Goal: Navigation & Orientation: Find specific page/section

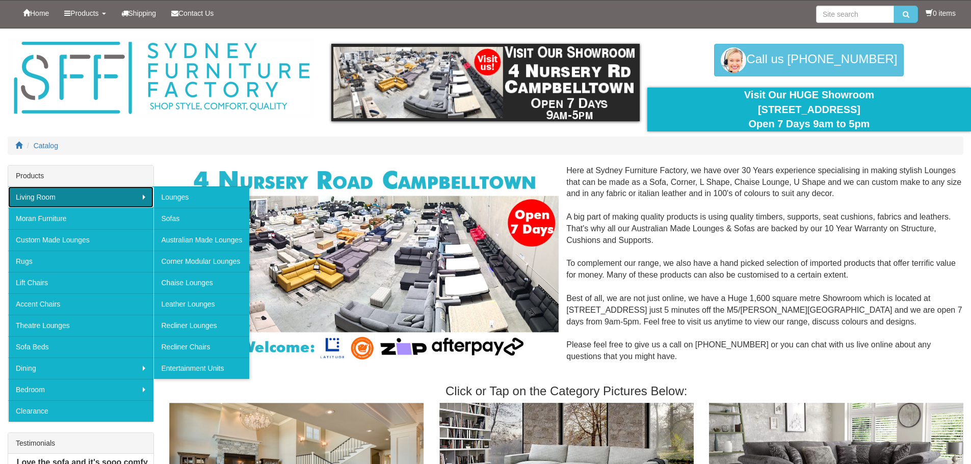
click at [29, 192] on link "Living Room" at bounding box center [80, 196] width 145 height 21
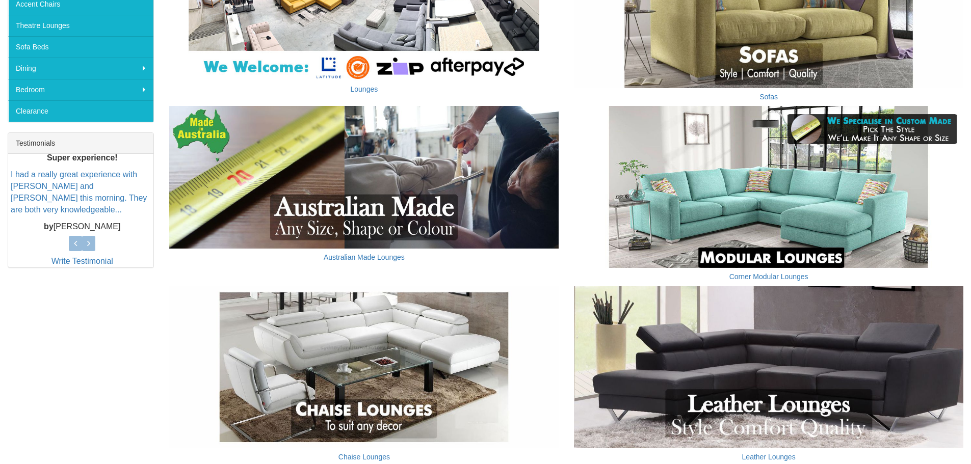
scroll to position [306, 0]
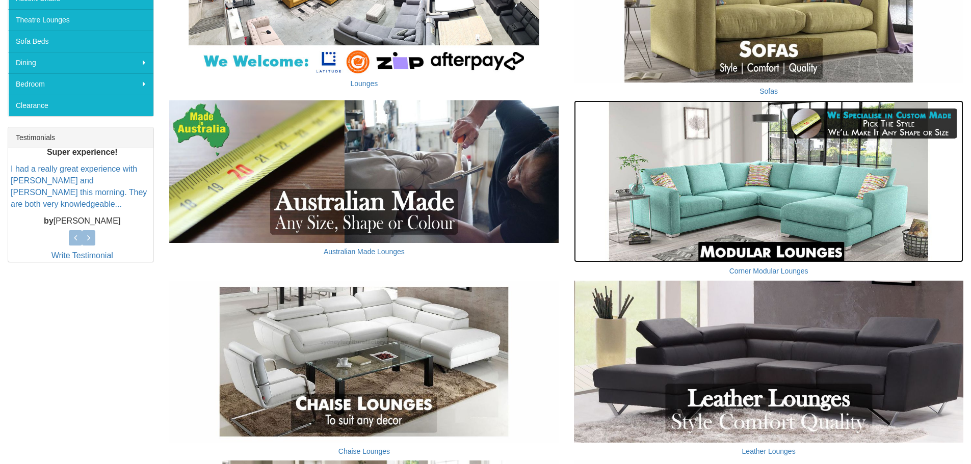
click at [743, 177] on img at bounding box center [768, 181] width 389 height 162
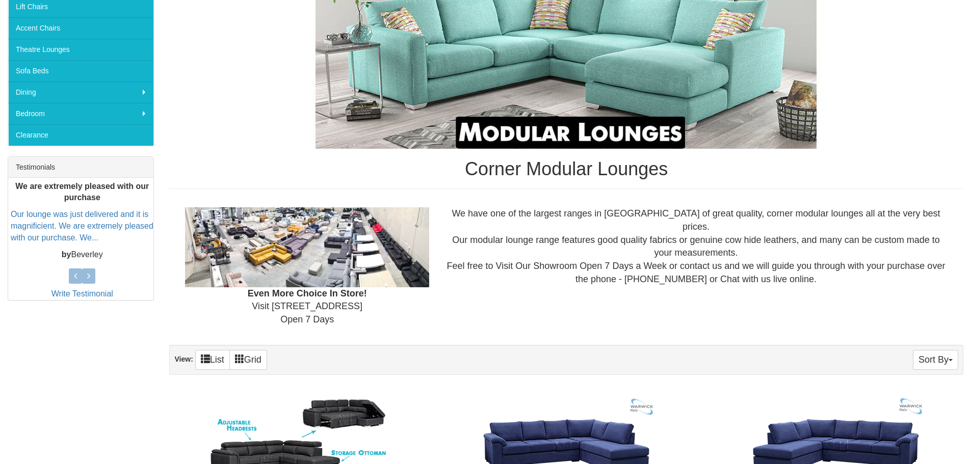
scroll to position [153, 0]
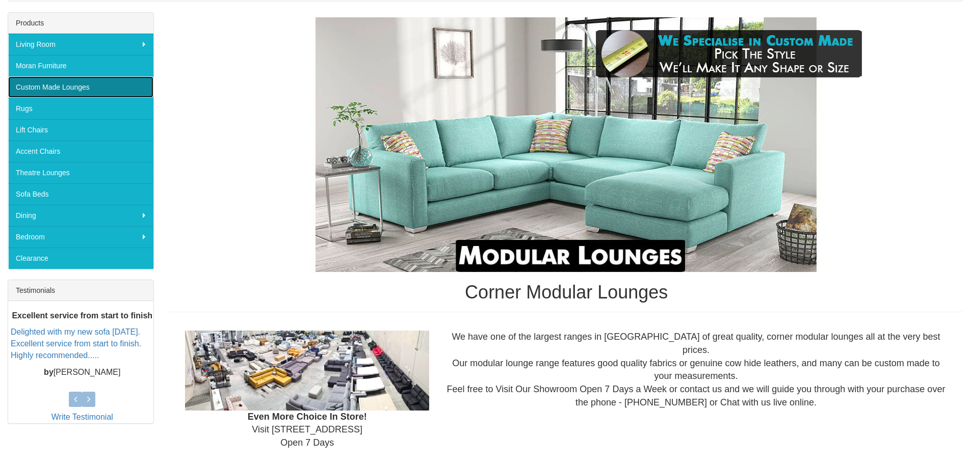
click at [88, 86] on link "Custom Made Lounges" at bounding box center [80, 86] width 145 height 21
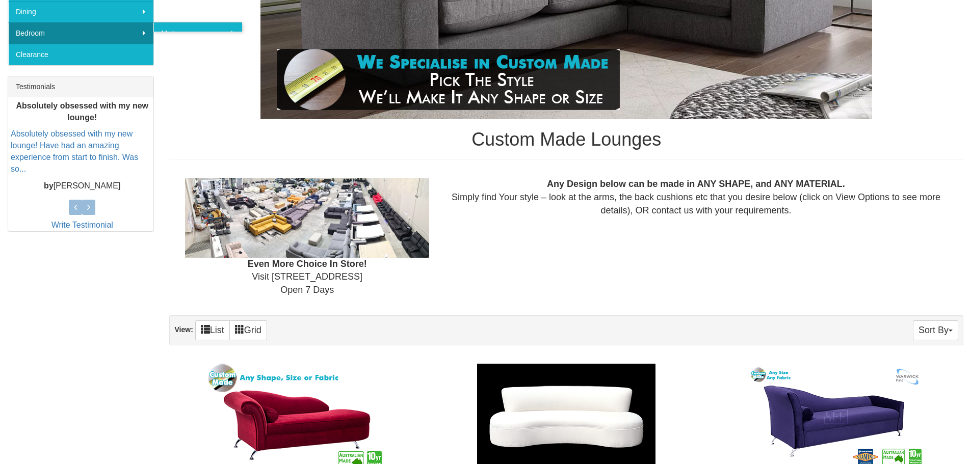
scroll to position [255, 0]
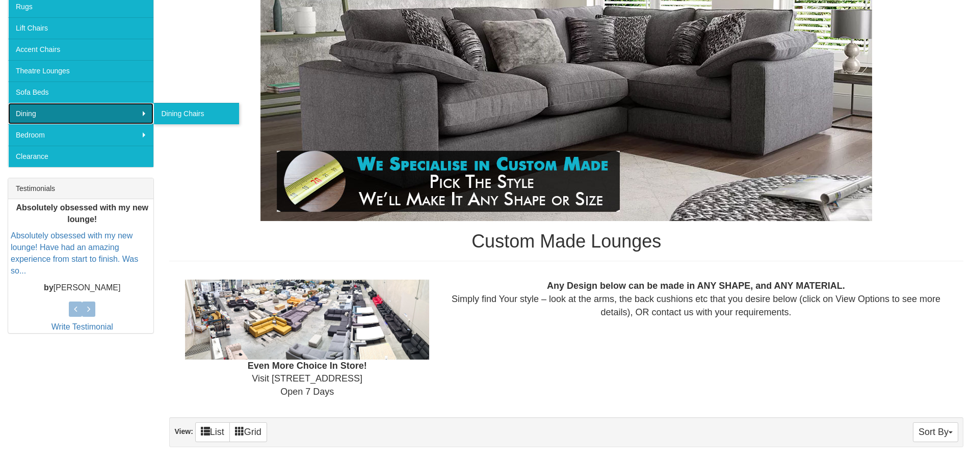
click at [73, 120] on link "Dining" at bounding box center [80, 113] width 145 height 21
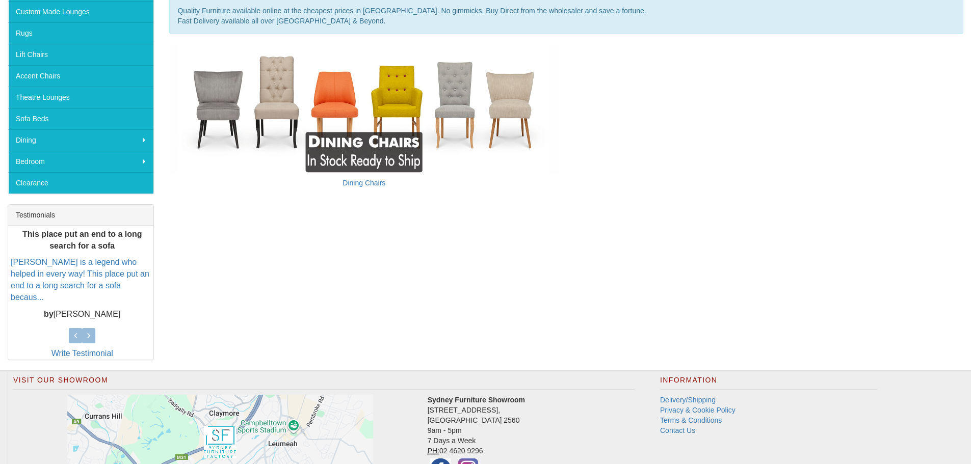
scroll to position [306, 0]
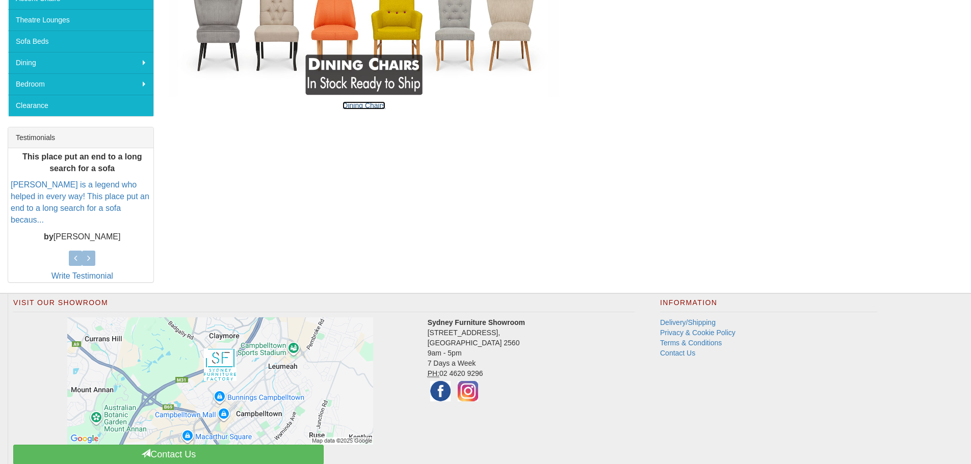
click at [358, 103] on link "Dining Chairs" at bounding box center [363, 105] width 43 height 8
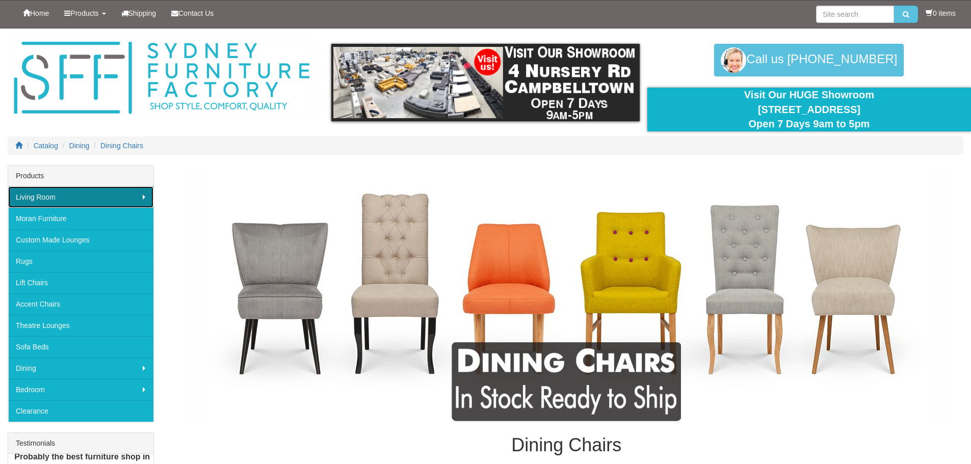
click at [69, 198] on link "Living Room" at bounding box center [80, 196] width 145 height 21
